Goal: Information Seeking & Learning: Learn about a topic

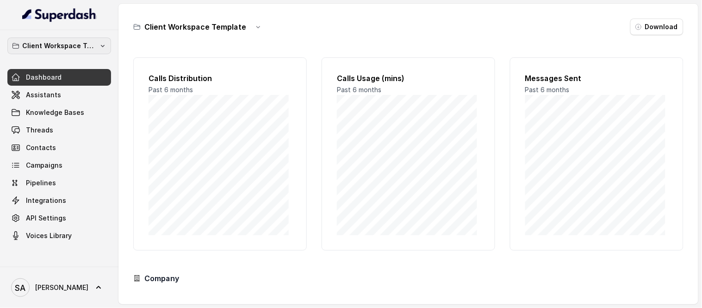
click at [65, 45] on p "Client Workspace Template" at bounding box center [59, 45] width 74 height 11
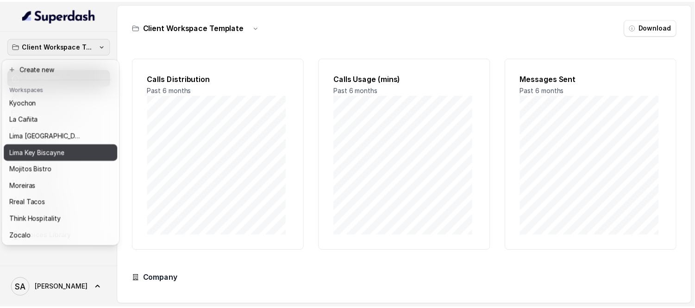
scroll to position [76, 0]
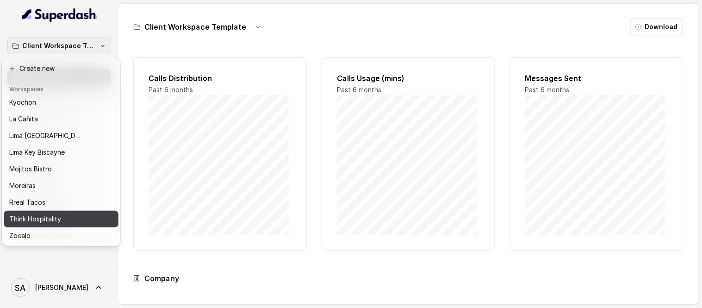
click at [39, 213] on p "Think Hospitality" at bounding box center [35, 218] width 52 height 11
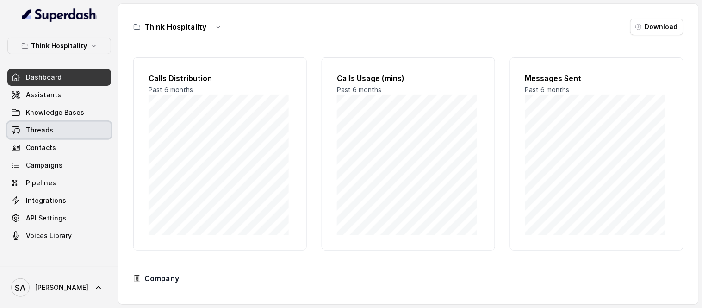
click at [40, 124] on link "Threads" at bounding box center [59, 130] width 104 height 17
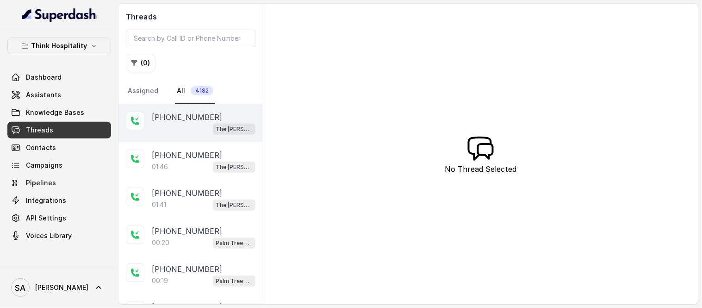
click at [174, 116] on p "[PHONE_NUMBER]" at bounding box center [187, 117] width 70 height 11
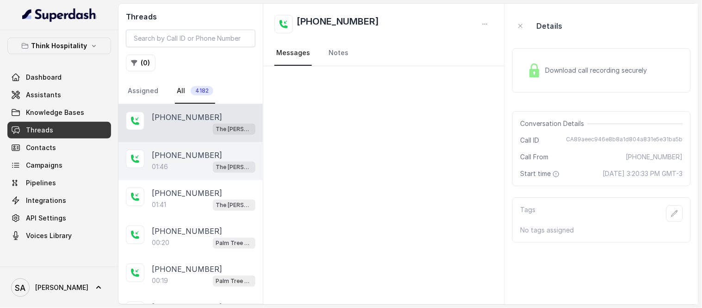
click at [164, 159] on p "[PHONE_NUMBER]" at bounding box center [187, 155] width 70 height 11
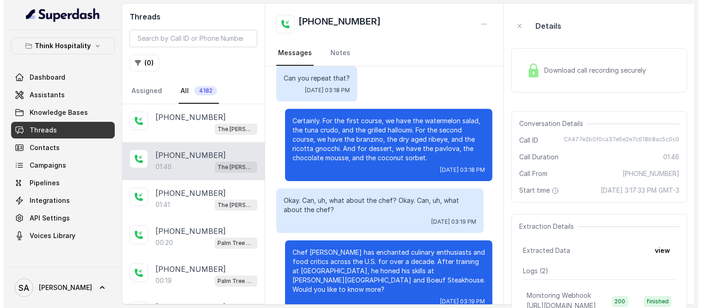
scroll to position [381, 0]
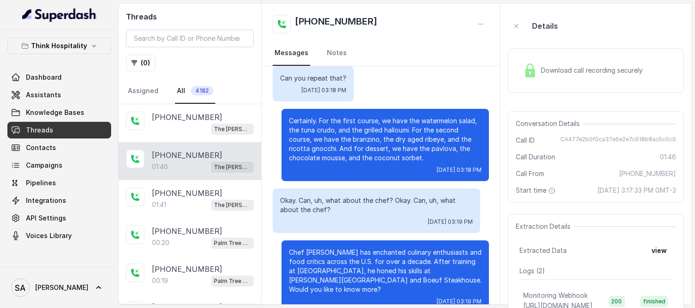
click at [567, 136] on span "CA477e2b0f0ca37e6e2e7c618b8ac5c0c0" at bounding box center [618, 140] width 116 height 9
drag, startPoint x: 566, startPoint y: 137, endPoint x: 690, endPoint y: 139, distance: 124.5
click at [690, 139] on aside "Details Download call recording securely Conversation Details Call ID CA477e2b0…" at bounding box center [595, 154] width 191 height 300
copy span "CA477e2b0f0ca37e6e2e7c618b8ac5c0c0"
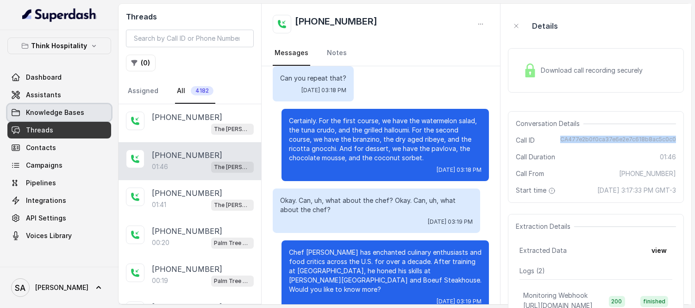
click at [62, 108] on span "Knowledge Bases" at bounding box center [55, 112] width 58 height 9
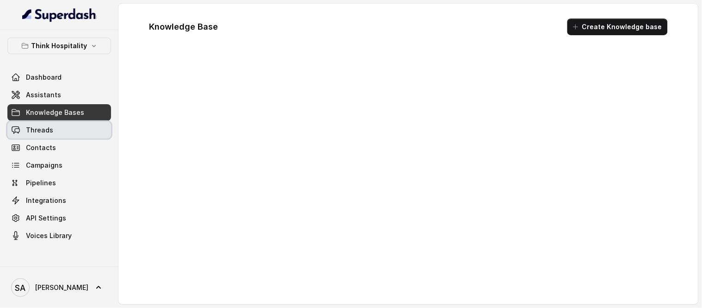
click at [62, 125] on link "Threads" at bounding box center [59, 130] width 104 height 17
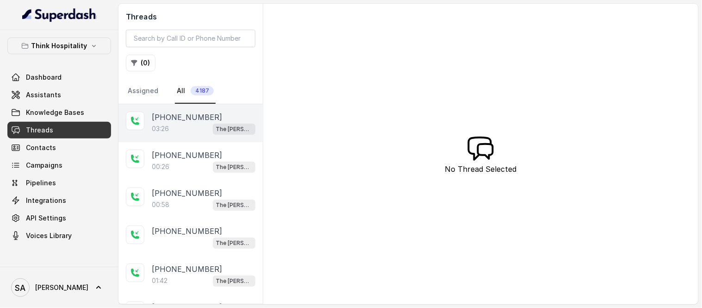
click at [190, 114] on p "[PHONE_NUMBER]" at bounding box center [187, 117] width 70 height 11
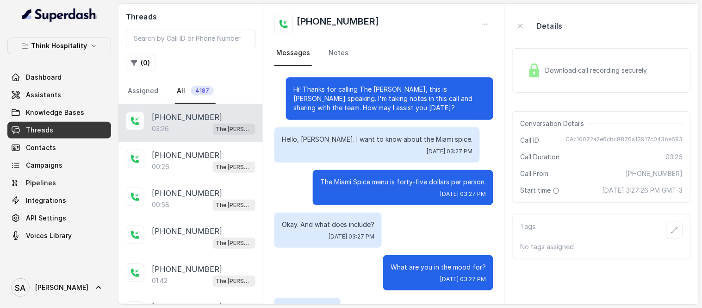
scroll to position [1591, 0]
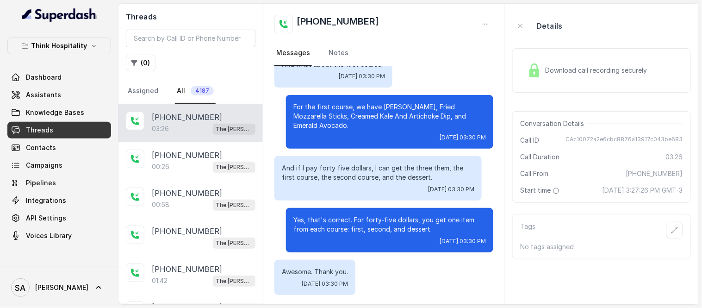
click at [510, 186] on aside "Details Download call recording securely Conversation Details Call ID CAc10072a…" at bounding box center [601, 154] width 193 height 300
click at [505, 187] on aside "Details Download call recording securely Conversation Details Call ID CAc10072a…" at bounding box center [601, 154] width 193 height 300
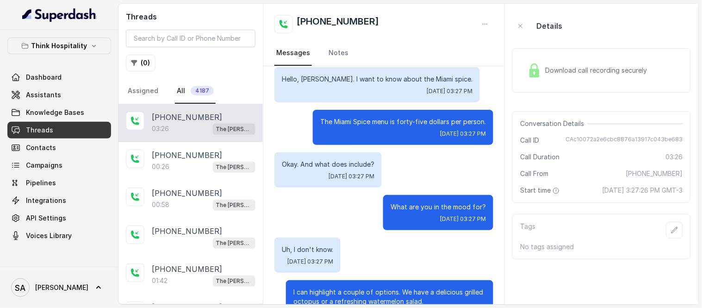
scroll to position [69, 0]
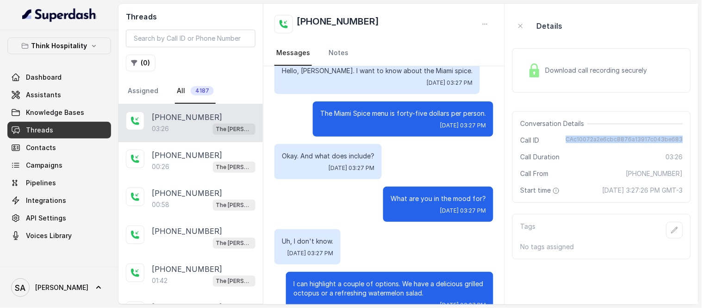
drag, startPoint x: 573, startPoint y: 137, endPoint x: 702, endPoint y: 144, distance: 128.9
click at [702, 144] on main "Threads ( 0 ) Assigned All 4187 [PHONE_NUMBER]:26 The [PERSON_NAME] [PHONE_NUMB…" at bounding box center [351, 154] width 702 height 308
copy span "CAc10072a2e6cbc8876a13917c043be683"
click at [53, 44] on p "Think Hospitality" at bounding box center [59, 45] width 56 height 11
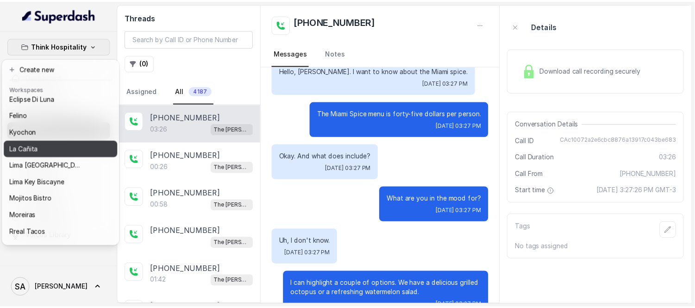
scroll to position [25, 0]
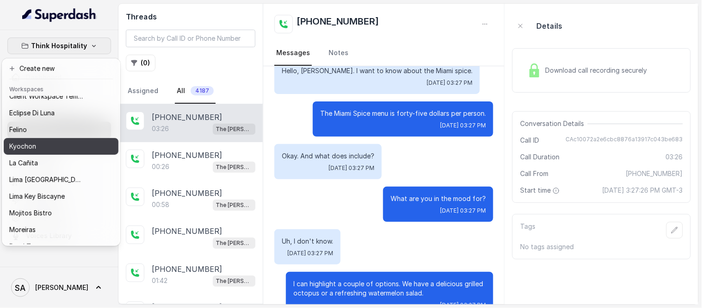
click at [37, 150] on div "Kyochon" at bounding box center [46, 146] width 74 height 11
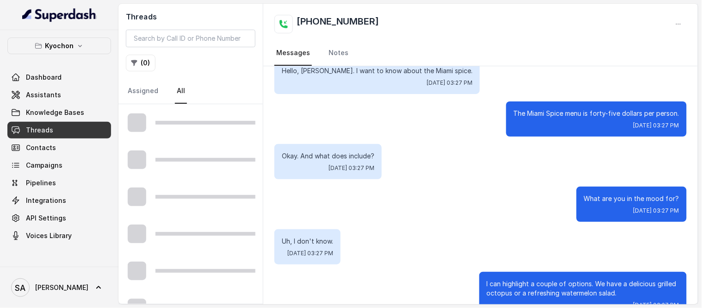
click at [3, 72] on div "Kyochon Dashboard Assistants Knowledge Bases Threads Contacts Campaigns Pipelin…" at bounding box center [59, 148] width 118 height 237
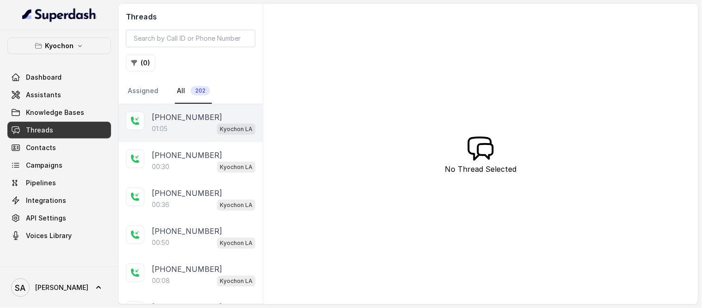
click at [190, 124] on div "01:05 Kyochon LA" at bounding box center [204, 129] width 104 height 12
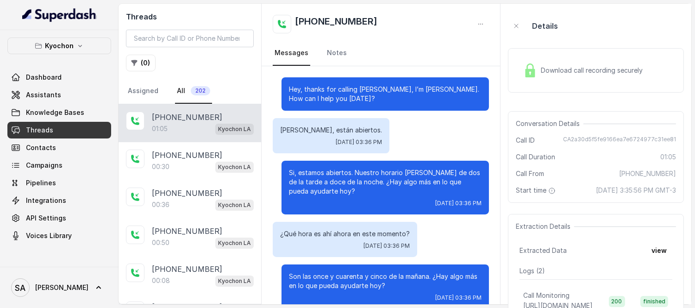
scroll to position [256, 0]
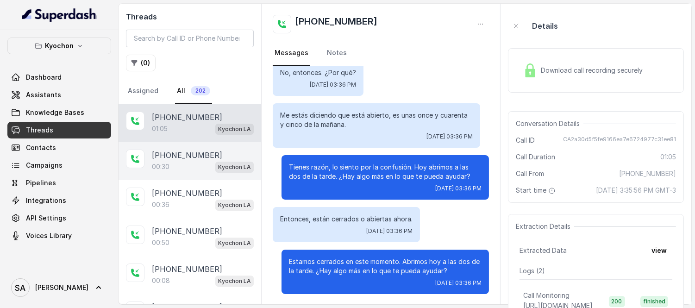
click at [184, 157] on p "[PHONE_NUMBER]" at bounding box center [187, 155] width 70 height 11
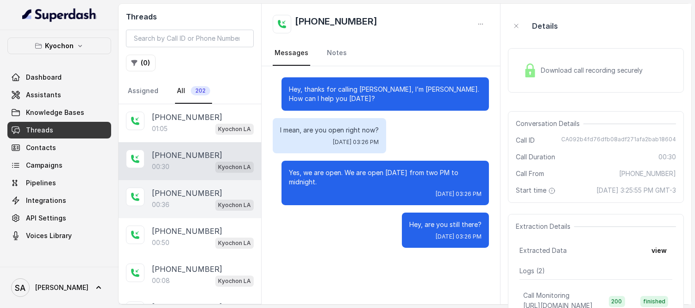
click at [190, 195] on p "[PHONE_NUMBER]" at bounding box center [187, 192] width 70 height 11
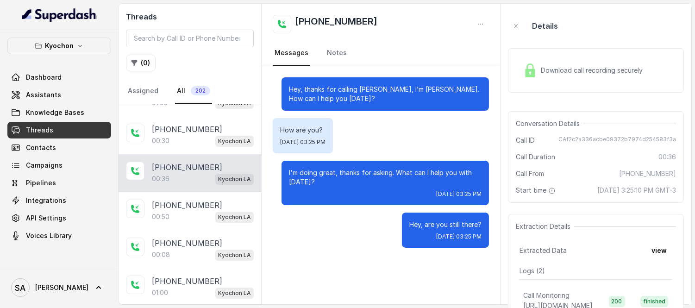
scroll to position [51, 0]
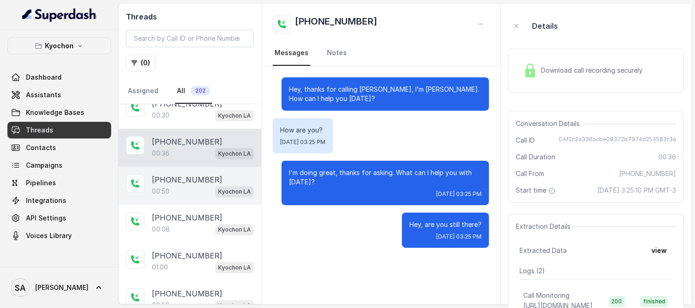
click at [188, 188] on div "00:50 Kyochon LA" at bounding box center [203, 191] width 102 height 12
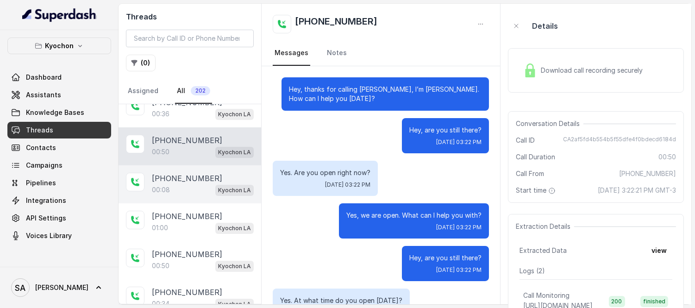
scroll to position [103, 0]
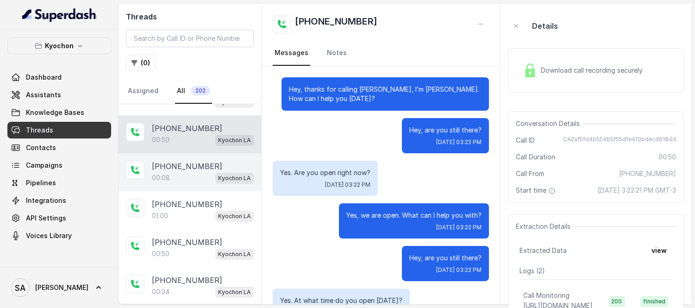
click at [187, 174] on div "00:08 Kyochon LA" at bounding box center [203, 178] width 102 height 12
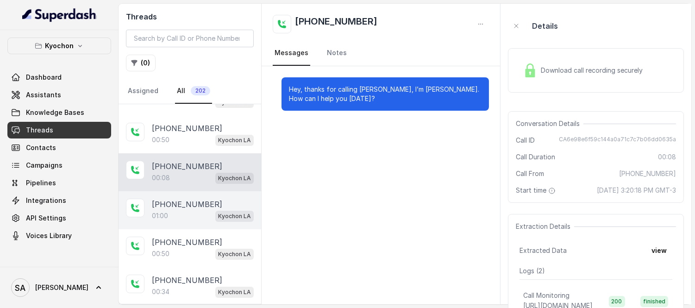
click at [200, 204] on p "[PHONE_NUMBER]" at bounding box center [187, 204] width 70 height 11
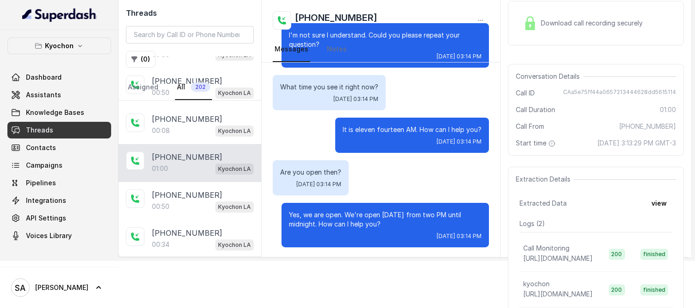
scroll to position [103, 0]
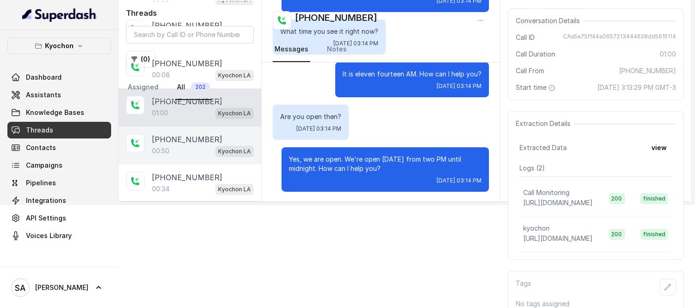
click at [207, 144] on div "[PHONE_NUMBER]" at bounding box center [203, 139] width 102 height 11
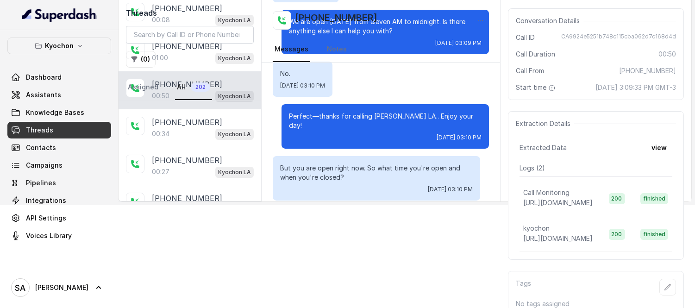
scroll to position [164, 0]
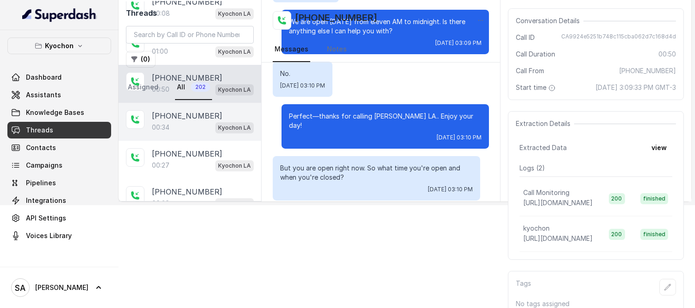
click at [193, 133] on div "00:34 Kyochon LA" at bounding box center [203, 127] width 102 height 12
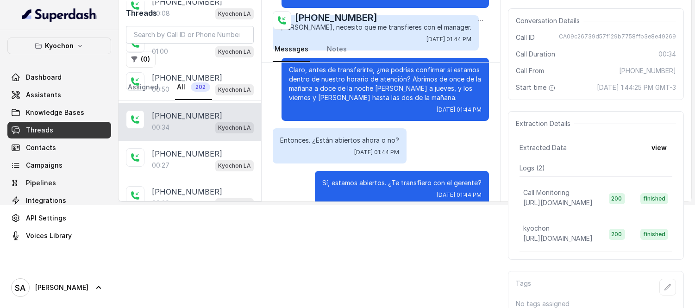
scroll to position [15, 0]
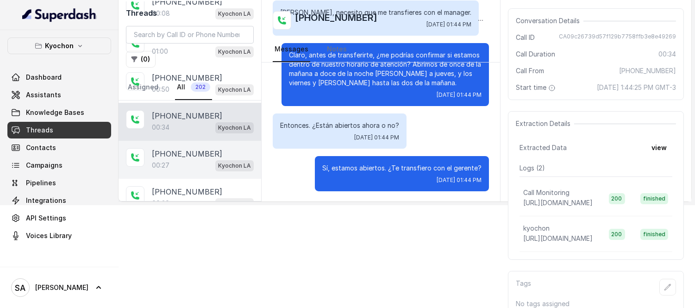
click at [199, 166] on div "00:27 Kyochon LA" at bounding box center [203, 165] width 102 height 12
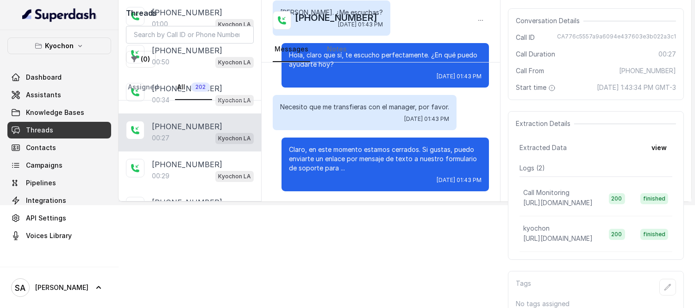
scroll to position [216, 0]
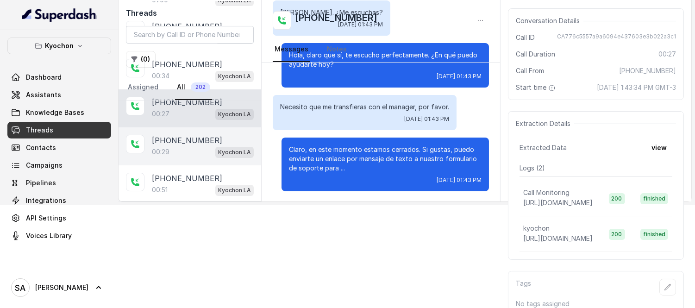
click at [184, 142] on p "[PHONE_NUMBER]" at bounding box center [187, 140] width 70 height 11
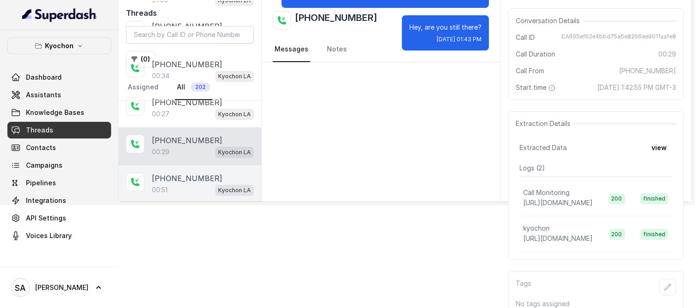
click at [188, 175] on p "[PHONE_NUMBER]" at bounding box center [187, 178] width 70 height 11
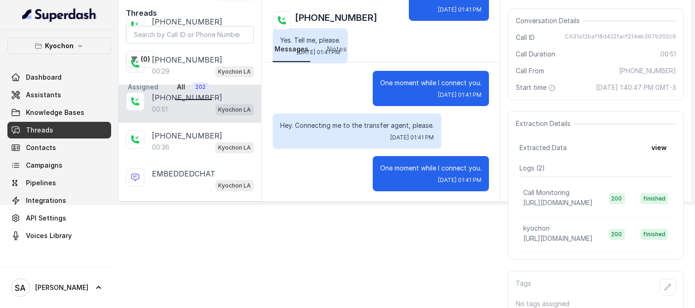
scroll to position [298, 0]
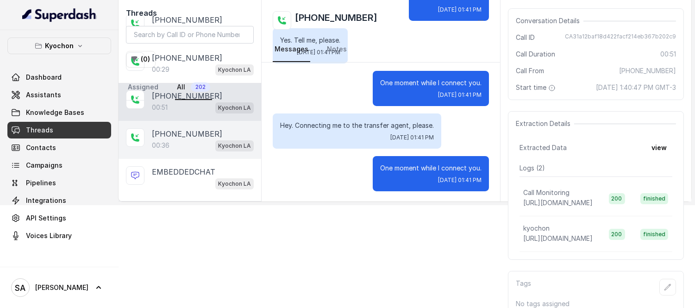
click at [164, 146] on p "00:36" at bounding box center [161, 145] width 18 height 9
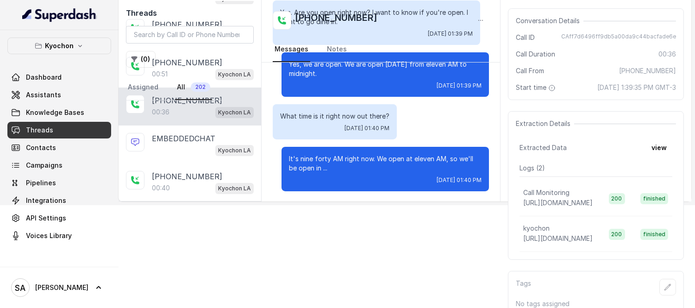
scroll to position [349, 0]
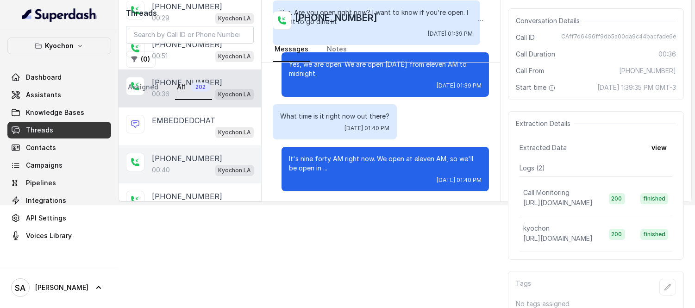
click at [173, 149] on div "[PHONE_NUMBER]:40 Kyochon LA" at bounding box center [189, 164] width 143 height 38
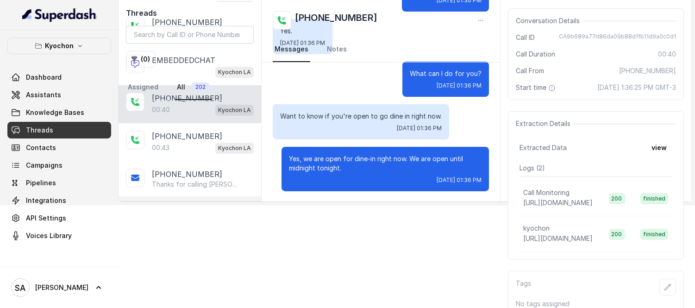
scroll to position [452, 0]
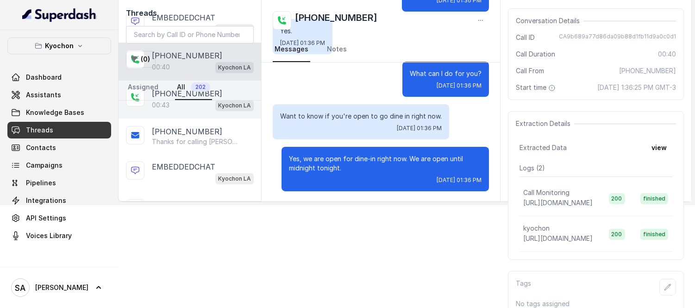
click at [172, 109] on div "00:43 Kyochon LA" at bounding box center [203, 105] width 102 height 12
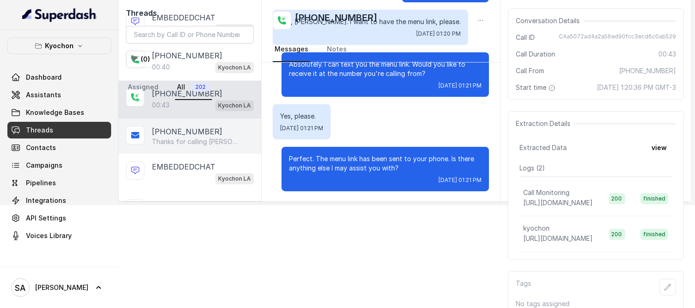
scroll to position [607, 0]
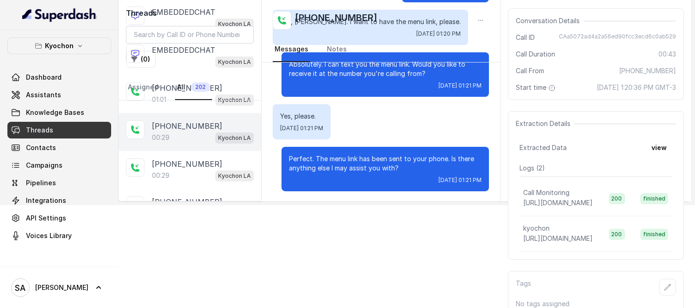
click at [186, 131] on p "[PHONE_NUMBER]" at bounding box center [187, 125] width 70 height 11
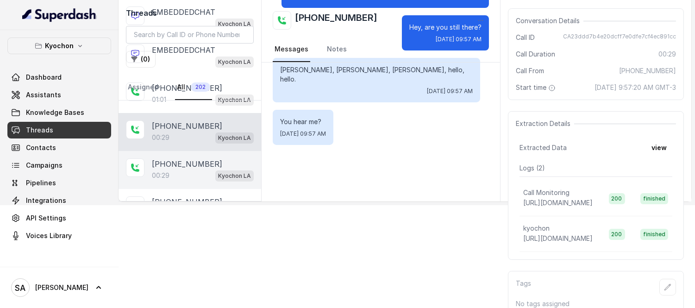
click at [195, 158] on div "[PHONE_NUMBER]:29 Kyochon LA" at bounding box center [189, 170] width 143 height 38
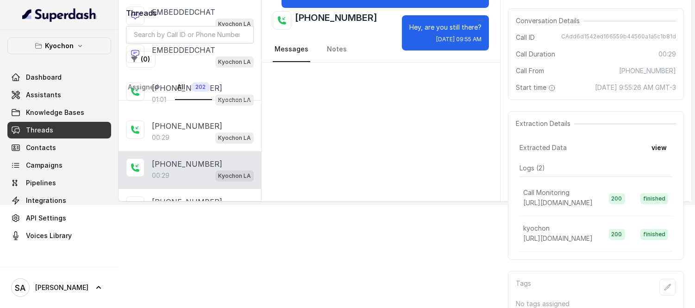
scroll to position [658, 0]
